Goal: Task Accomplishment & Management: Use online tool/utility

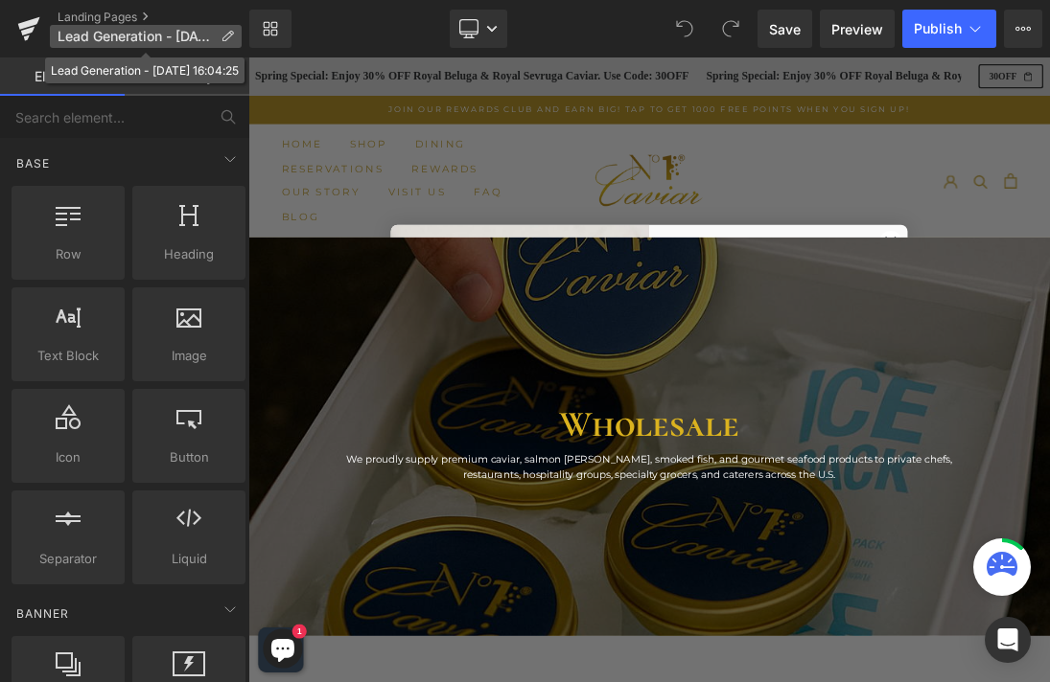
click at [228, 36] on icon at bounding box center [226, 36] width 13 height 13
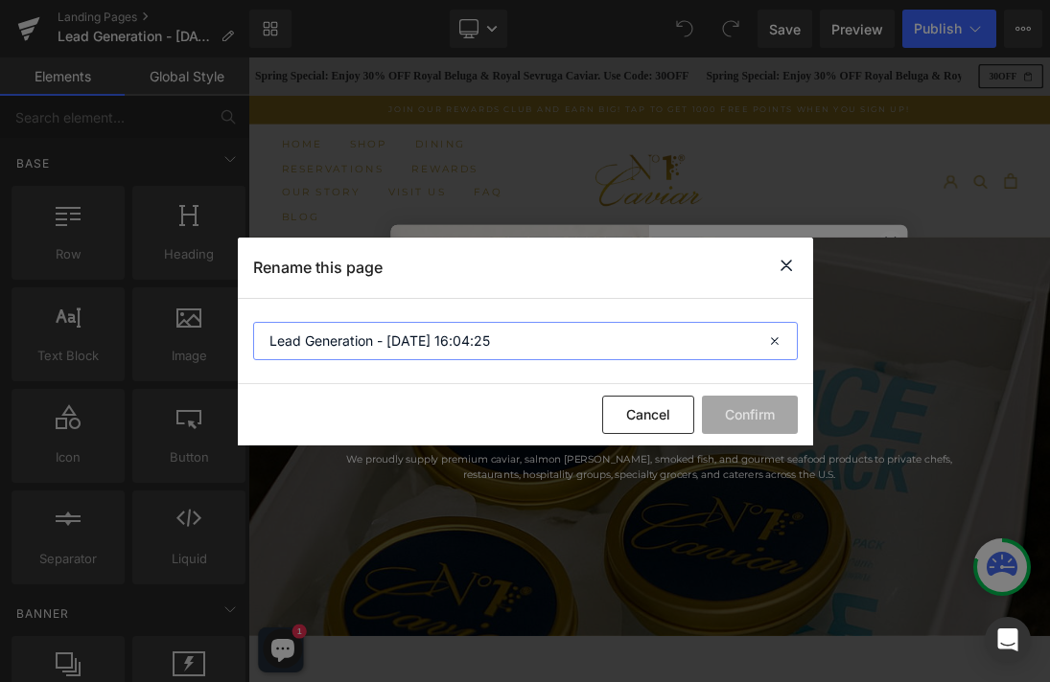
click at [420, 338] on input "Lead Generation - [DATE] 16:04:25" at bounding box center [525, 341] width 544 height 38
type input "Wholesale"
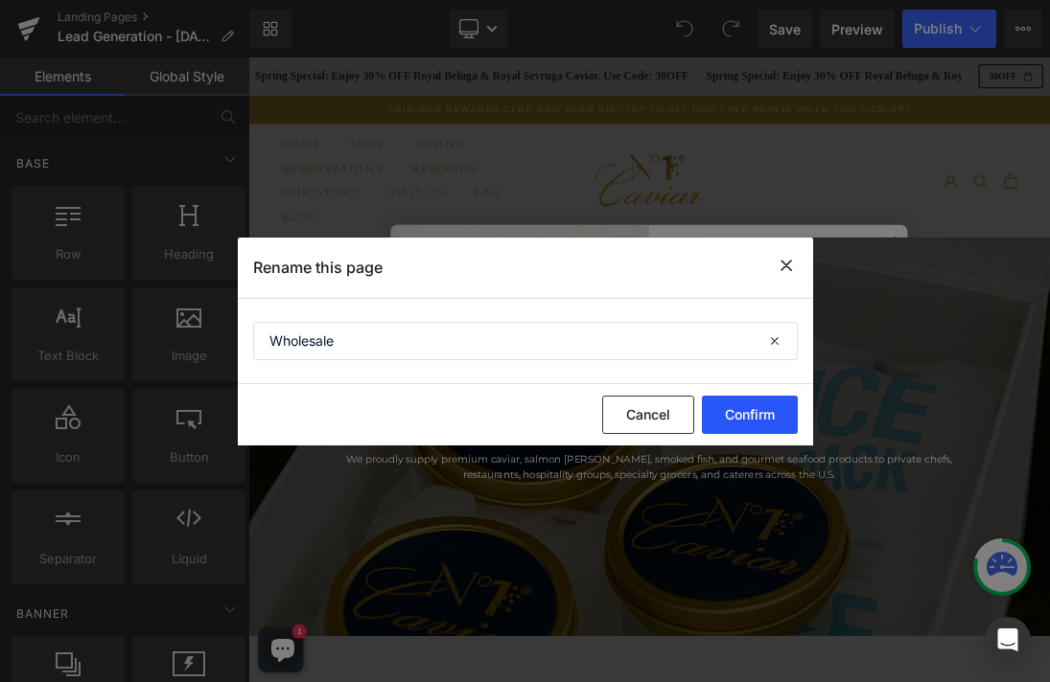
click at [755, 407] on button "Confirm" at bounding box center [750, 415] width 96 height 38
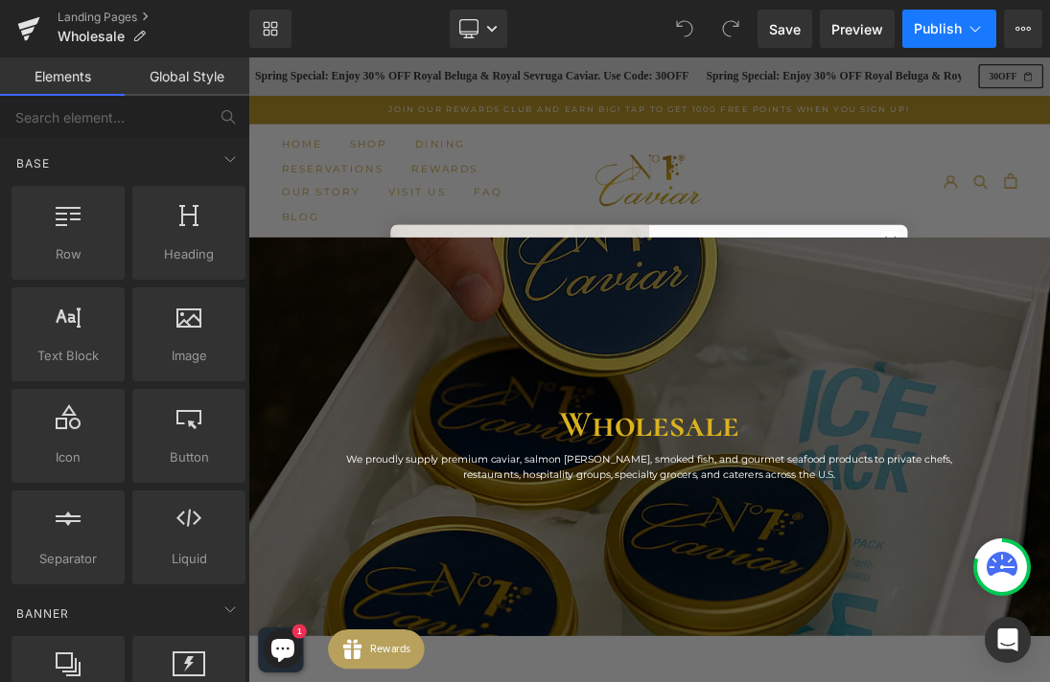
click at [941, 33] on span "Publish" at bounding box center [937, 28] width 48 height 15
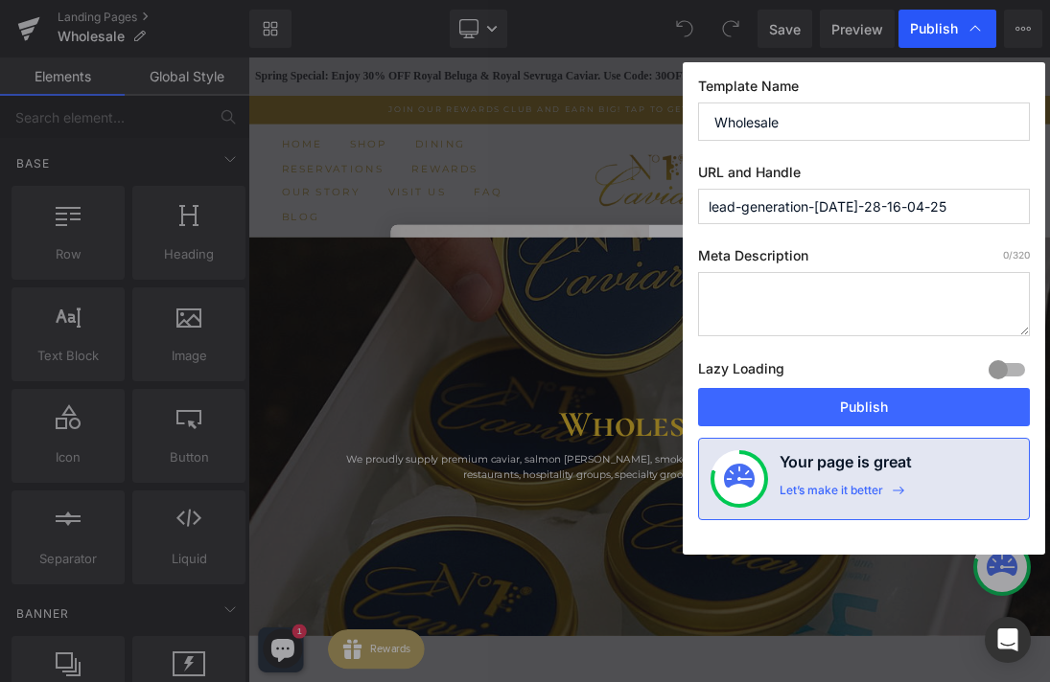
click at [925, 40] on div "Publish" at bounding box center [947, 29] width 98 height 38
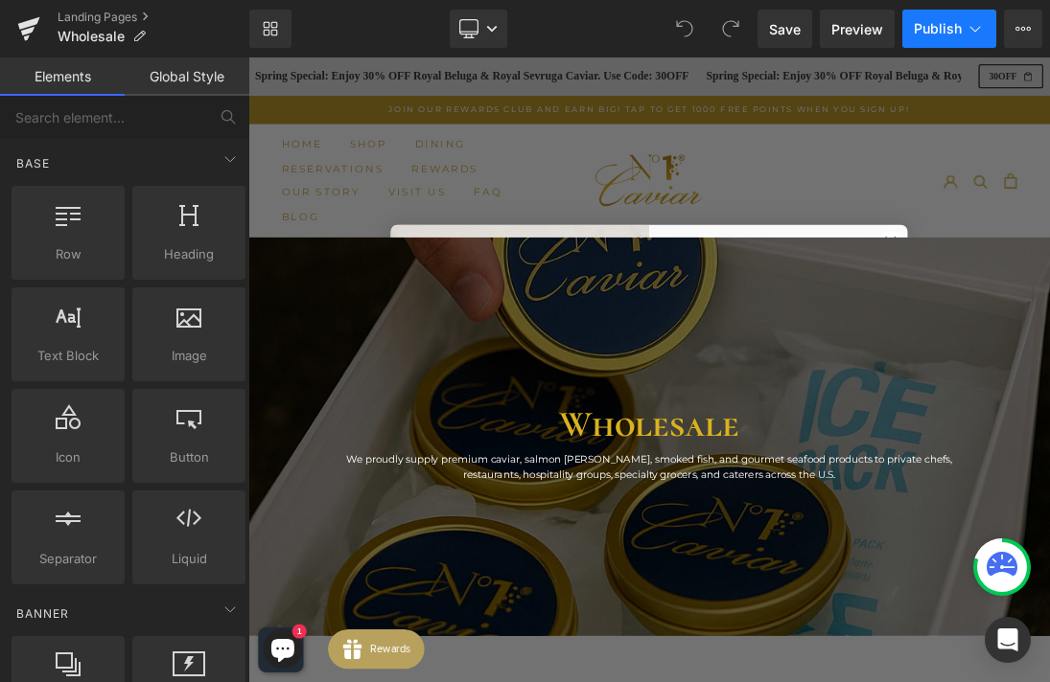
click at [943, 32] on span "Publish" at bounding box center [937, 28] width 48 height 15
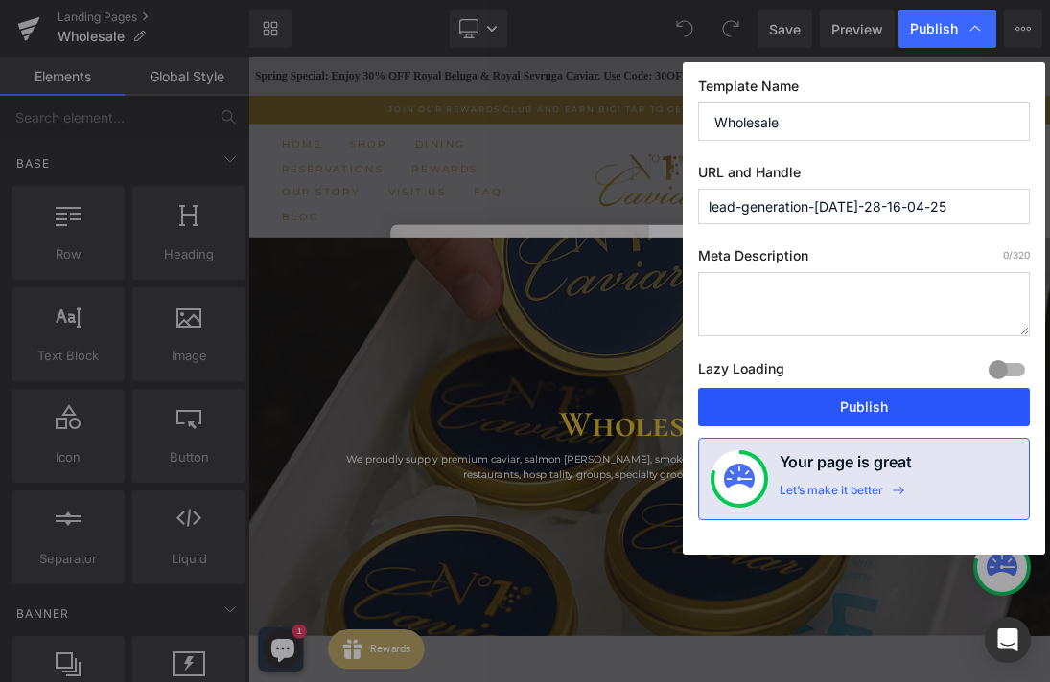
click at [826, 402] on button "Publish" at bounding box center [864, 407] width 332 height 38
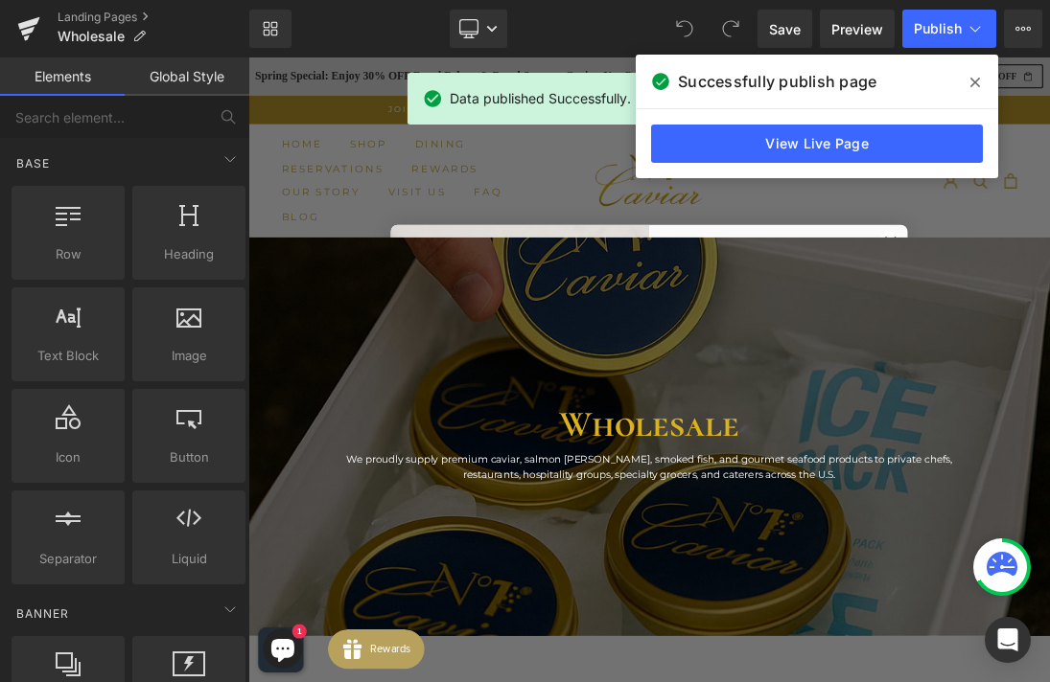
click at [970, 78] on icon at bounding box center [975, 82] width 10 height 15
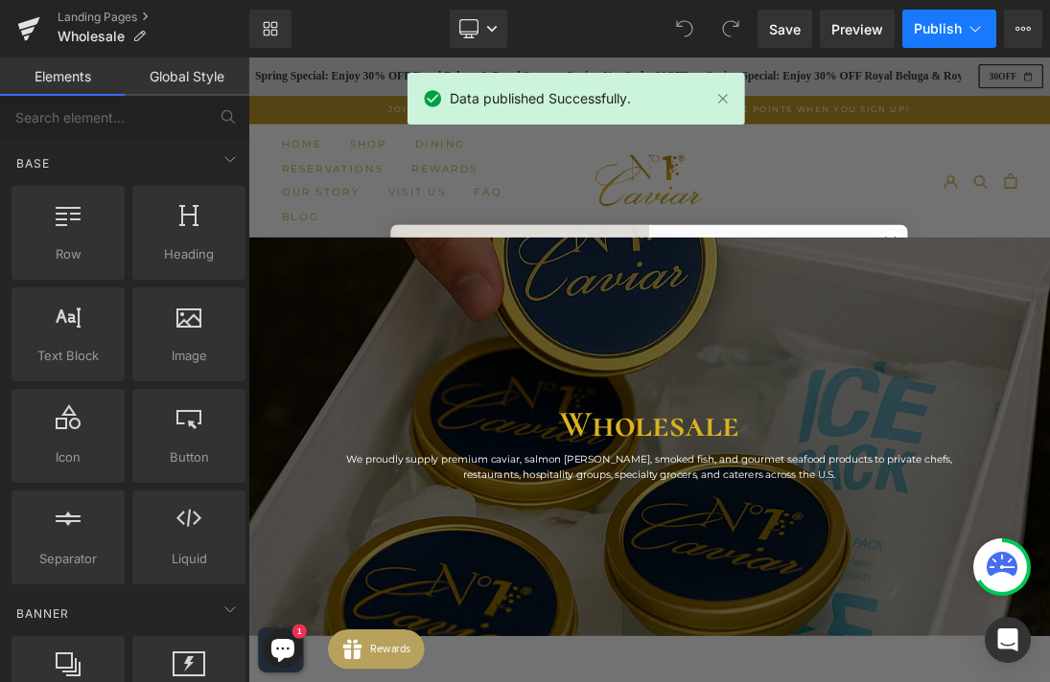
click at [974, 28] on icon at bounding box center [974, 28] width 19 height 19
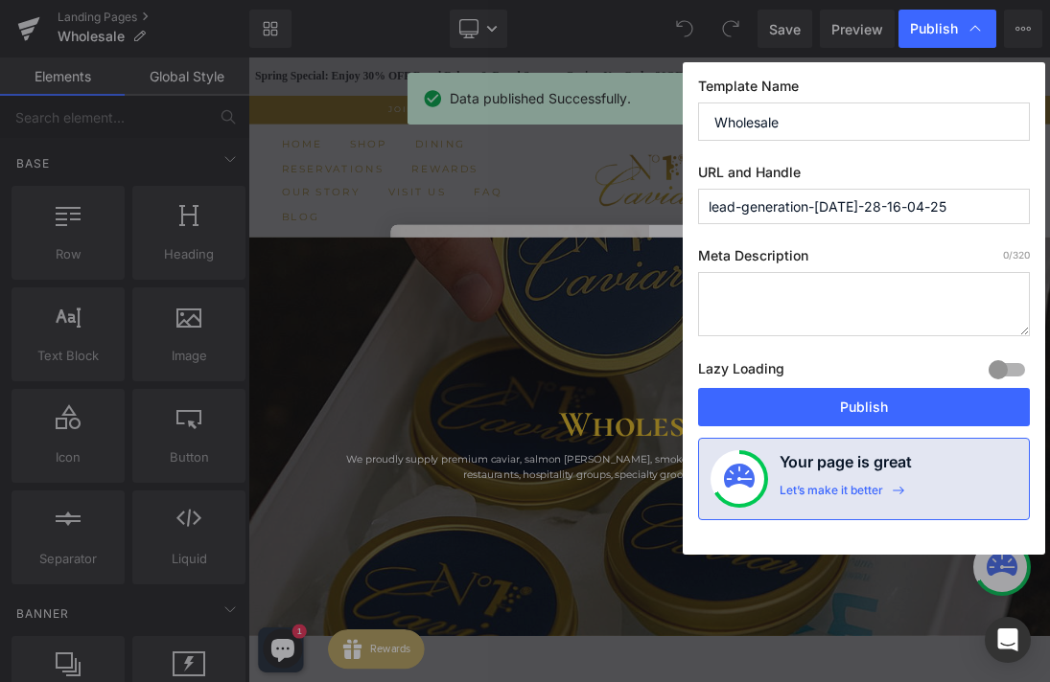
click at [808, 214] on input "lead-generation-[DATE]-28-16-04-25" at bounding box center [864, 206] width 332 height 35
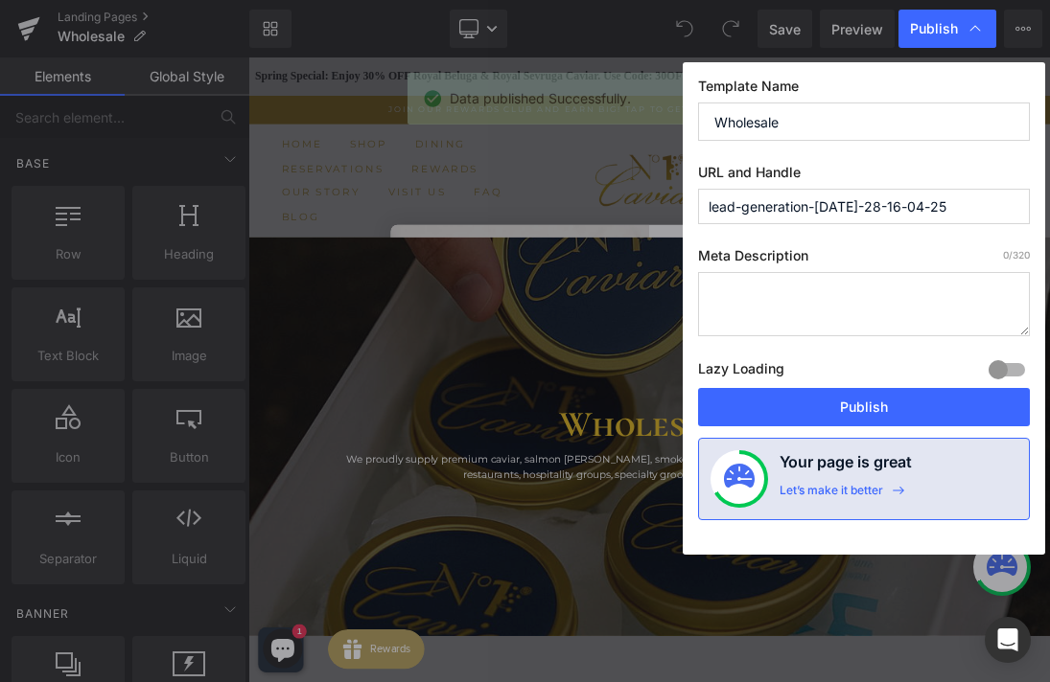
click at [808, 214] on input "lead-generation-[DATE]-28-16-04-25" at bounding box center [864, 206] width 332 height 35
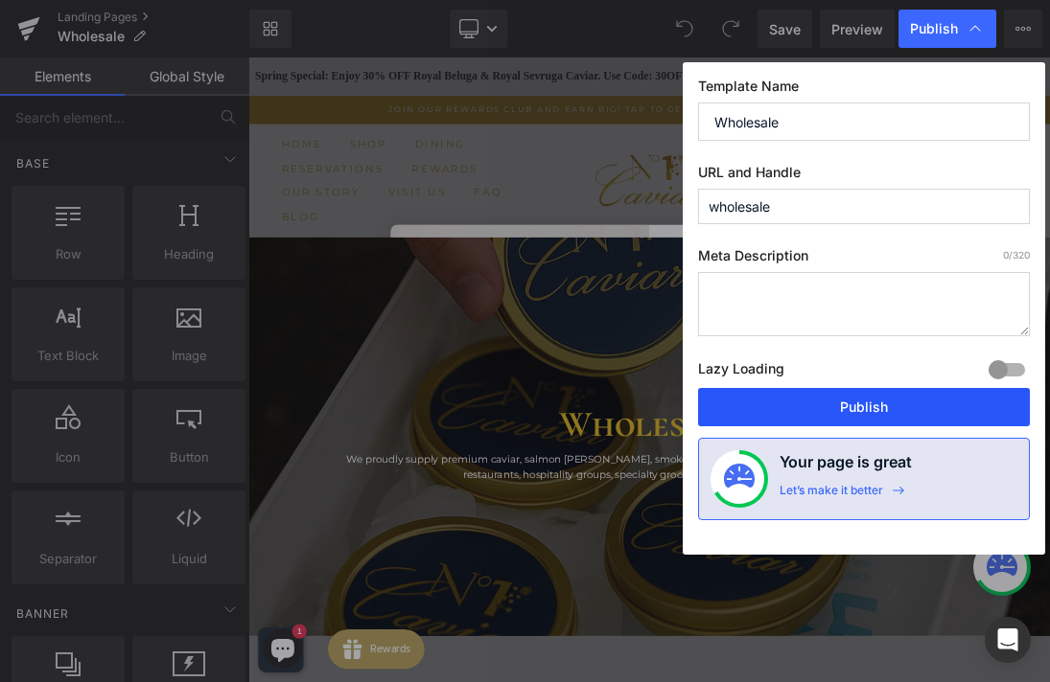
type input "wholesale"
click at [864, 406] on button "Publish" at bounding box center [864, 407] width 332 height 38
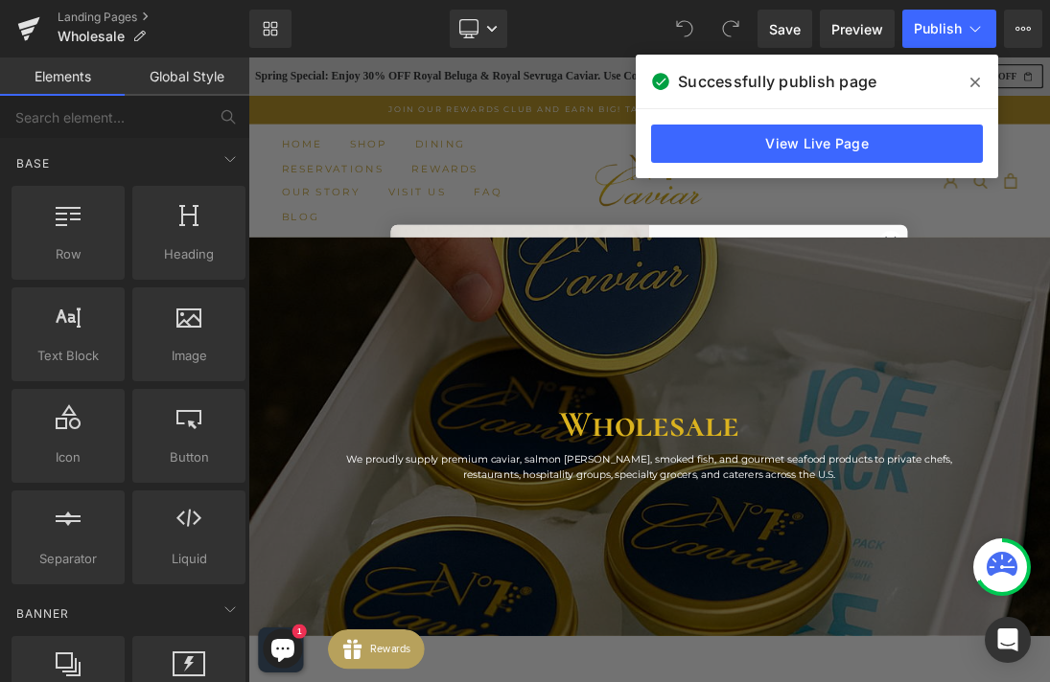
click at [972, 77] on icon at bounding box center [975, 82] width 10 height 15
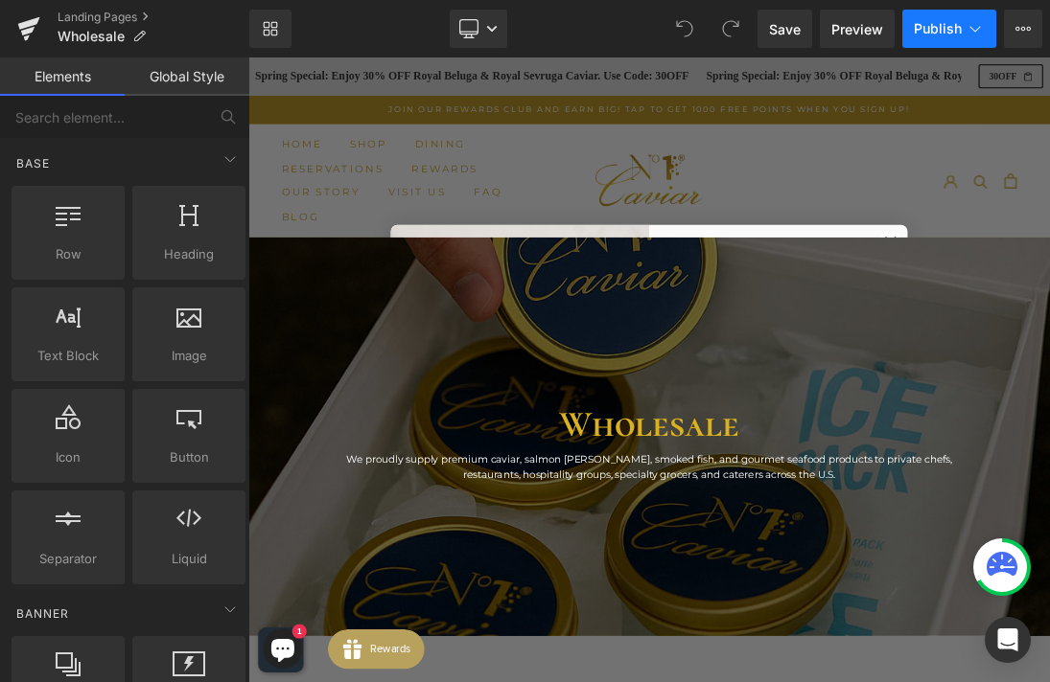
click at [977, 19] on icon at bounding box center [974, 28] width 19 height 19
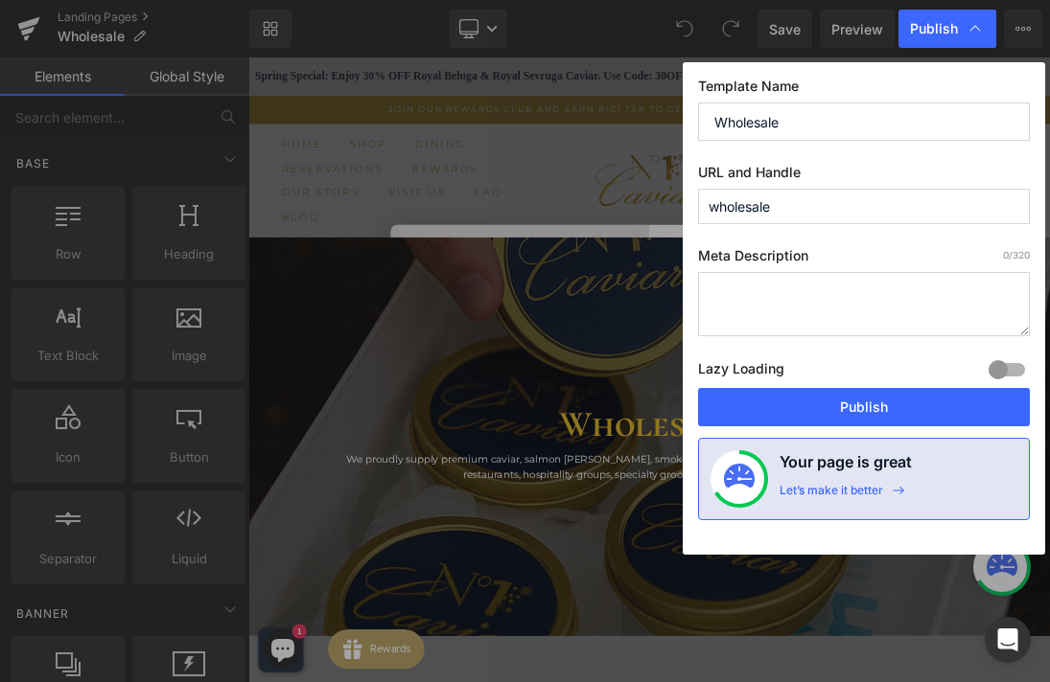
click at [815, 301] on textarea at bounding box center [864, 304] width 332 height 64
paste textarea "Premium wholesale caviar, salmon [PERSON_NAME], smoked fish, sturgeon, and truf…"
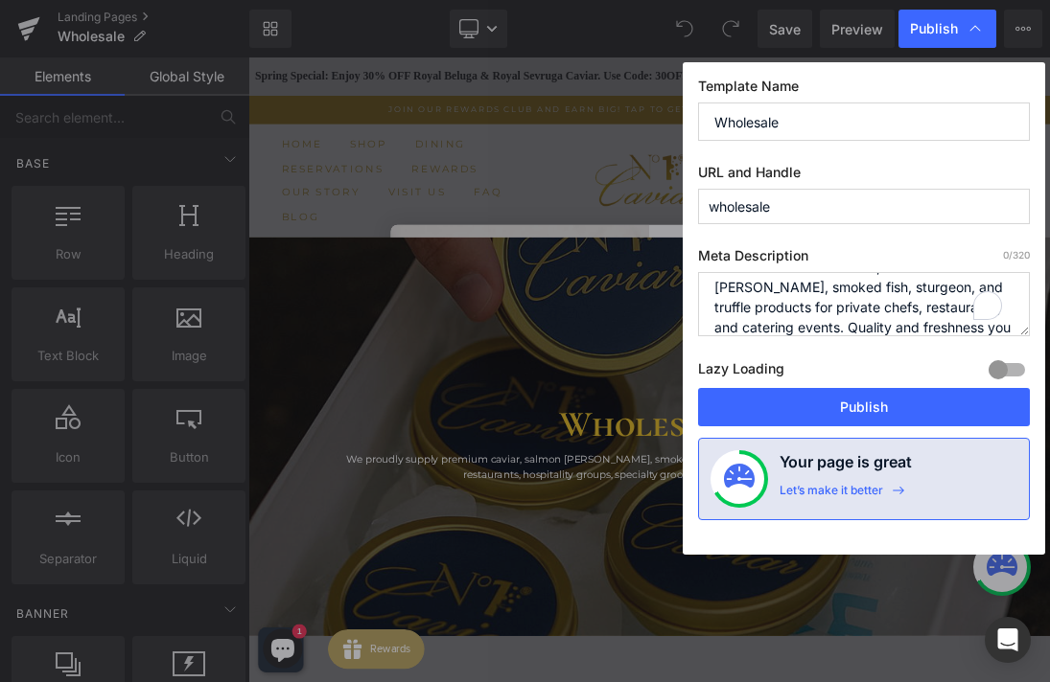
scroll to position [27, 0]
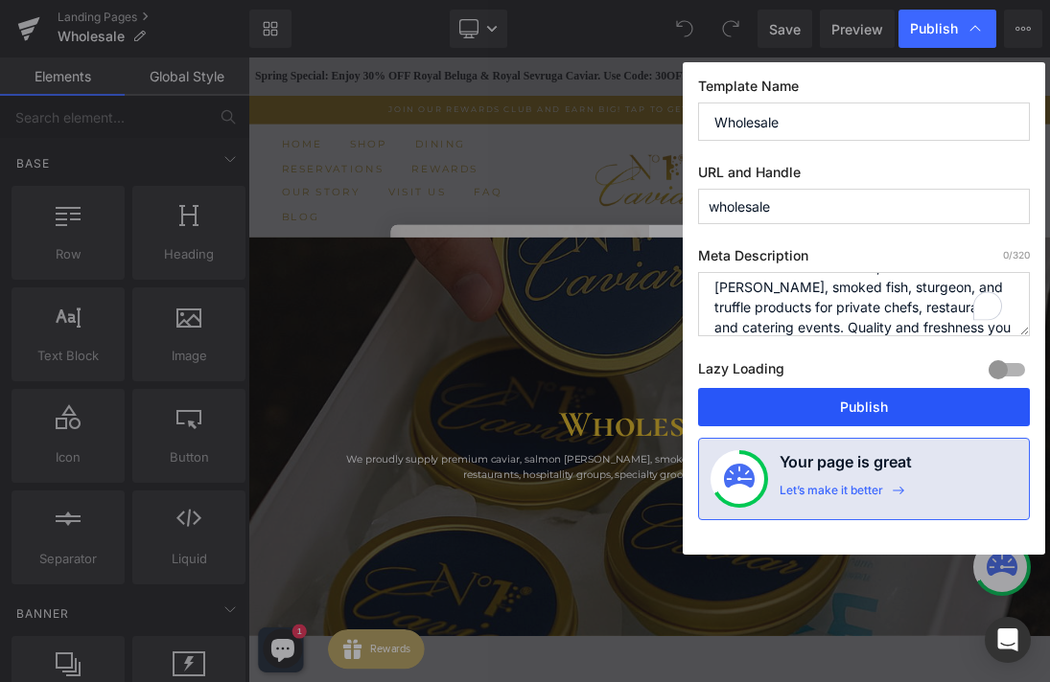
type textarea "Premium wholesale caviar, salmon [PERSON_NAME], smoked fish, sturgeon, and truf…"
click at [878, 410] on button "Publish" at bounding box center [864, 407] width 332 height 38
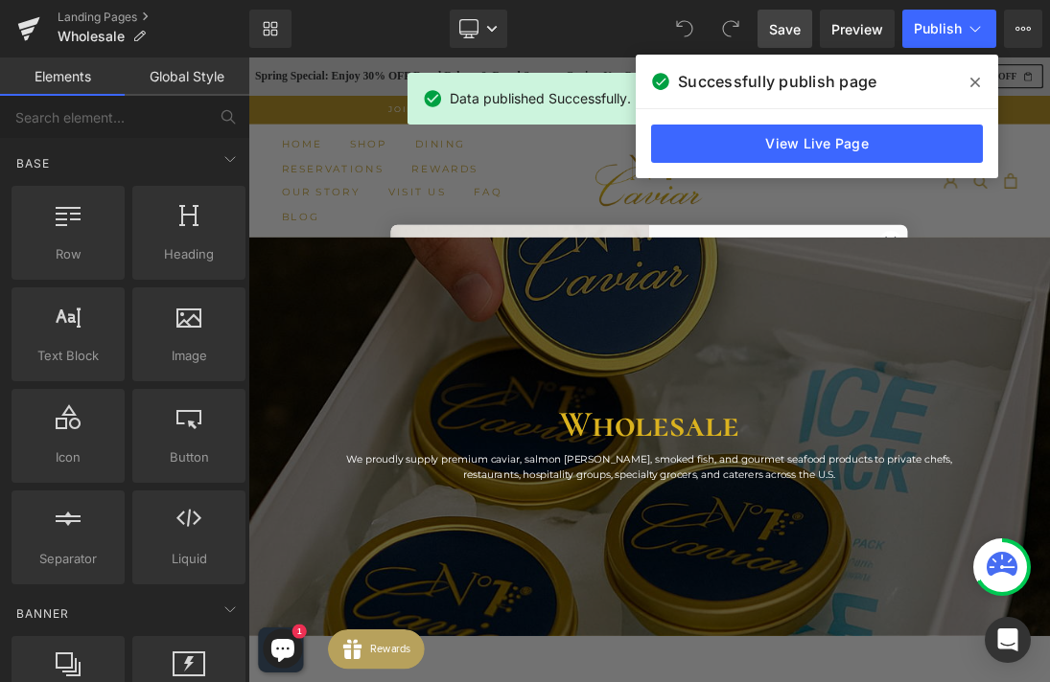
click at [767, 27] on link "Save" at bounding box center [784, 29] width 55 height 38
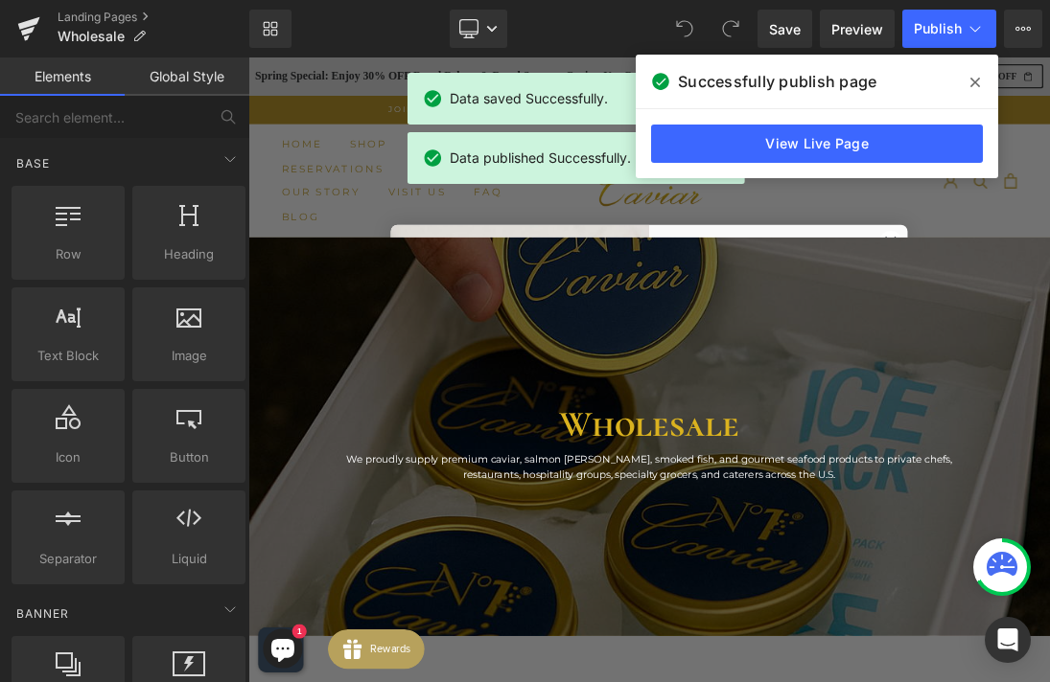
click at [974, 77] on icon at bounding box center [975, 82] width 10 height 15
